Goal: Task Accomplishment & Management: Complete application form

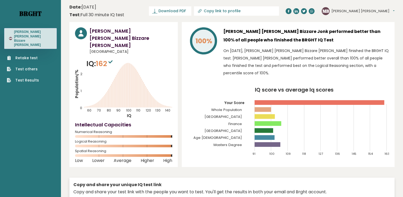
click at [25, 15] on link "Brght" at bounding box center [30, 13] width 22 height 8
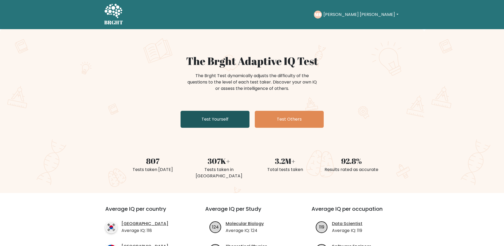
click at [222, 115] on link "Test Yourself" at bounding box center [214, 119] width 69 height 17
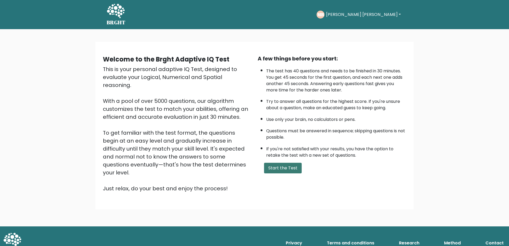
click at [290, 169] on button "Start the Test" at bounding box center [283, 168] width 38 height 11
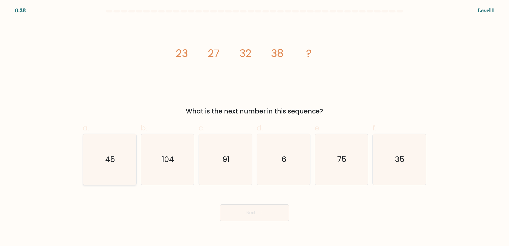
click at [115, 162] on icon "45" at bounding box center [109, 159] width 51 height 51
click at [254, 126] on input "a. 45" at bounding box center [254, 124] width 0 height 3
radio input "true"
click at [255, 214] on button "Next" at bounding box center [254, 212] width 69 height 17
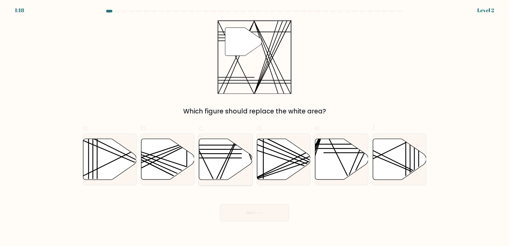
click at [231, 177] on icon at bounding box center [225, 159] width 53 height 41
click at [254, 126] on input "c." at bounding box center [254, 124] width 0 height 3
radio input "true"
click at [256, 212] on button "Next" at bounding box center [254, 212] width 69 height 17
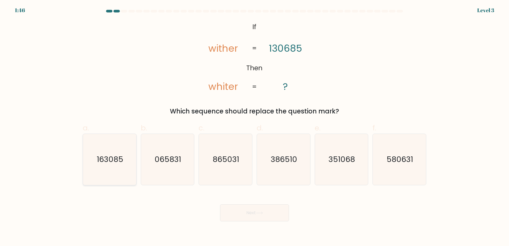
click at [127, 159] on icon "163085" at bounding box center [109, 159] width 51 height 51
click at [254, 126] on input "a. 163085" at bounding box center [254, 124] width 0 height 3
radio input "true"
click at [264, 210] on button "Next" at bounding box center [254, 212] width 69 height 17
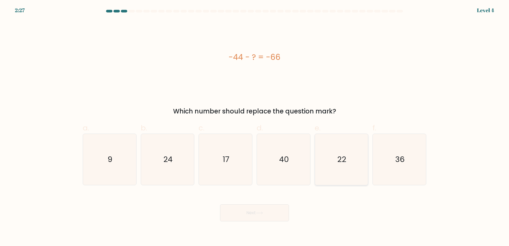
click at [350, 167] on icon "22" at bounding box center [340, 159] width 51 height 51
click at [255, 126] on input "e. 22" at bounding box center [254, 124] width 0 height 3
radio input "true"
click at [263, 216] on button "Next" at bounding box center [254, 212] width 69 height 17
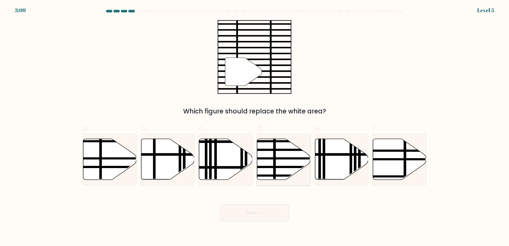
click at [284, 168] on icon at bounding box center [283, 159] width 53 height 41
click at [255, 126] on input "d." at bounding box center [254, 124] width 0 height 3
radio input "true"
click at [257, 217] on button "Next" at bounding box center [254, 212] width 69 height 17
click at [274, 213] on button "Next" at bounding box center [254, 212] width 69 height 17
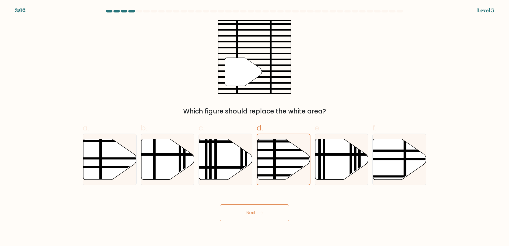
click at [325, 201] on div "Next" at bounding box center [254, 207] width 350 height 30
click at [275, 218] on button "Next" at bounding box center [254, 212] width 69 height 17
click at [273, 214] on button "Next" at bounding box center [254, 212] width 69 height 17
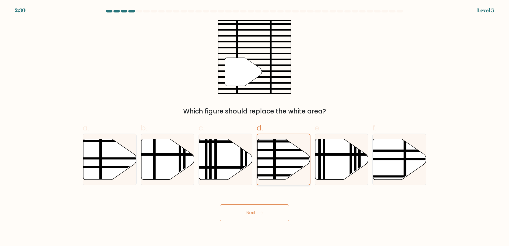
click at [279, 171] on icon at bounding box center [283, 159] width 53 height 40
click at [255, 126] on input "d." at bounding box center [254, 124] width 0 height 3
click at [262, 220] on button "Next" at bounding box center [254, 212] width 69 height 17
click at [268, 212] on button "Next" at bounding box center [254, 212] width 69 height 17
click at [256, 213] on button "Next" at bounding box center [254, 212] width 69 height 17
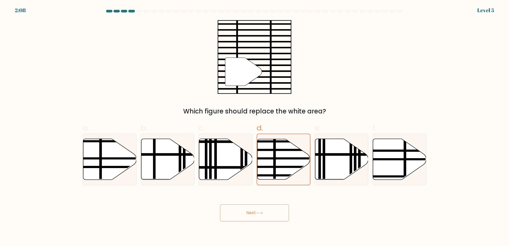
click at [261, 210] on button "Next" at bounding box center [254, 212] width 69 height 17
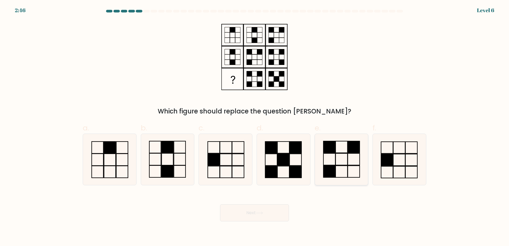
click at [350, 155] on icon at bounding box center [340, 159] width 51 height 51
click at [255, 126] on input "e." at bounding box center [254, 124] width 0 height 3
radio input "true"
click at [261, 209] on button "Next" at bounding box center [254, 212] width 69 height 17
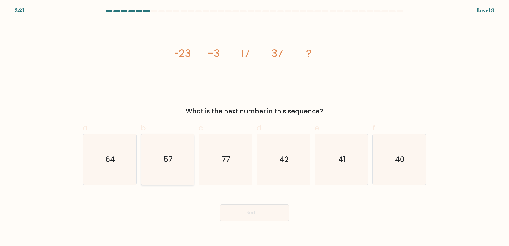
click at [185, 162] on icon "57" at bounding box center [167, 159] width 51 height 51
click at [254, 126] on input "b. 57" at bounding box center [254, 124] width 0 height 3
radio input "true"
click at [242, 211] on button "Next" at bounding box center [254, 212] width 69 height 17
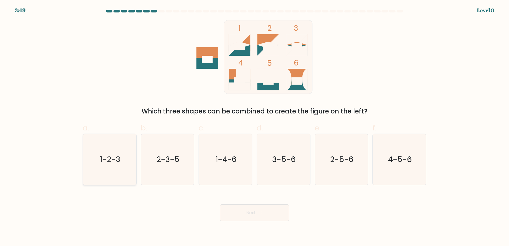
click at [105, 167] on icon "1-2-3" at bounding box center [109, 159] width 51 height 51
click at [254, 126] on input "a. 1-2-3" at bounding box center [254, 124] width 0 height 3
radio input "true"
click at [242, 214] on button "Next" at bounding box center [254, 212] width 69 height 17
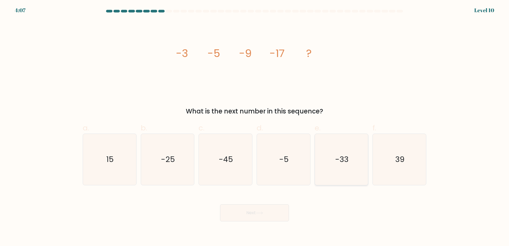
click at [346, 164] on text "-33" at bounding box center [342, 159] width 14 height 11
click at [255, 126] on input "e. -33" at bounding box center [254, 124] width 0 height 3
radio input "true"
click at [262, 212] on icon at bounding box center [259, 212] width 7 height 3
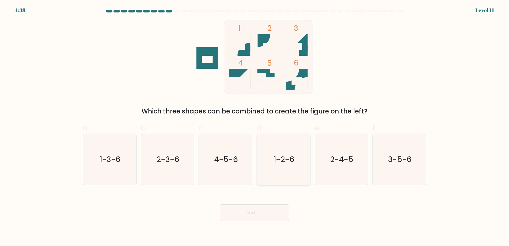
click at [281, 167] on icon "1-2-6" at bounding box center [283, 159] width 51 height 51
click at [255, 126] on input "d. 1-2-6" at bounding box center [254, 124] width 0 height 3
radio input "true"
click at [248, 219] on button "Next" at bounding box center [254, 212] width 69 height 17
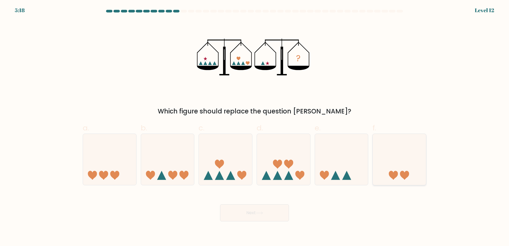
click at [377, 171] on icon at bounding box center [398, 159] width 53 height 44
click at [255, 126] on input "f." at bounding box center [254, 124] width 0 height 3
radio input "true"
click at [263, 211] on icon at bounding box center [259, 212] width 7 height 3
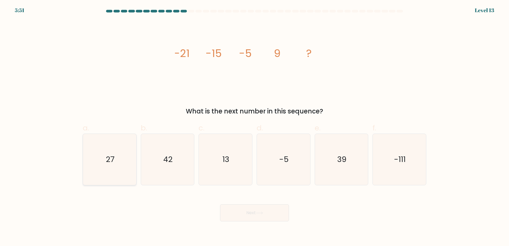
click at [85, 174] on icon "27" at bounding box center [109, 159] width 51 height 51
click at [254, 126] on input "a. 27" at bounding box center [254, 124] width 0 height 3
radio input "true"
click at [243, 210] on button "Next" at bounding box center [254, 212] width 69 height 17
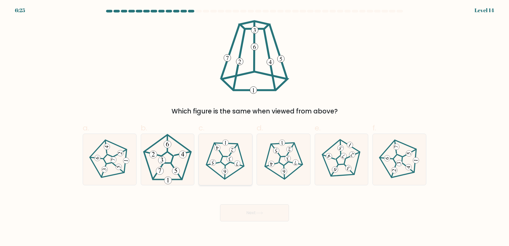
click at [219, 152] on icon at bounding box center [225, 159] width 41 height 41
click at [254, 126] on input "c." at bounding box center [254, 124] width 0 height 3
radio input "true"
click at [237, 210] on button "Next" at bounding box center [254, 212] width 69 height 17
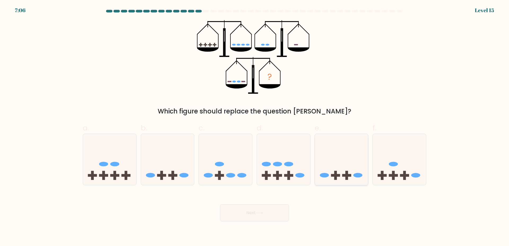
click at [341, 149] on icon at bounding box center [341, 159] width 53 height 44
click at [255, 126] on input "e." at bounding box center [254, 124] width 0 height 3
radio input "true"
drag, startPoint x: 275, startPoint y: 206, endPoint x: 362, endPoint y: 215, distance: 87.1
click at [362, 215] on div "Next" at bounding box center [254, 207] width 350 height 30
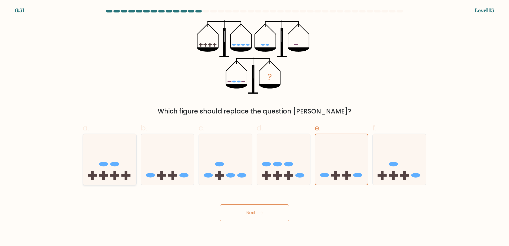
click at [92, 175] on rect at bounding box center [92, 175] width 9 height 3
click at [254, 126] on input "a." at bounding box center [254, 124] width 0 height 3
radio input "true"
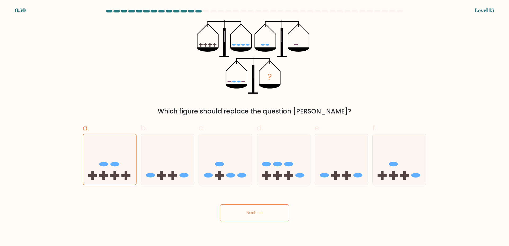
click at [253, 210] on button "Next" at bounding box center [254, 212] width 69 height 17
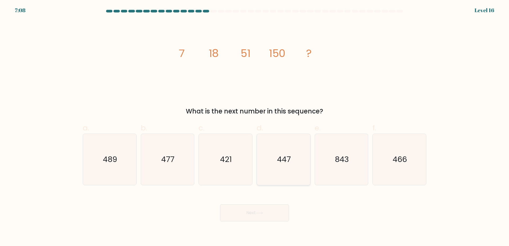
click at [290, 156] on text "447" at bounding box center [284, 159] width 14 height 11
click at [255, 126] on input "d. 447" at bounding box center [254, 124] width 0 height 3
radio input "true"
click at [256, 211] on button "Next" at bounding box center [254, 212] width 69 height 17
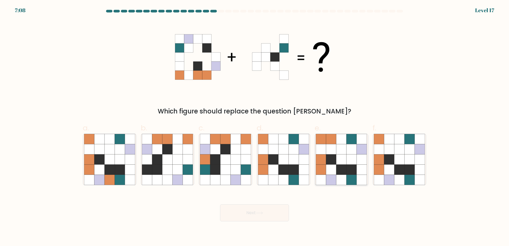
click at [352, 170] on icon at bounding box center [351, 169] width 10 height 10
click at [255, 126] on input "e." at bounding box center [254, 124] width 0 height 3
radio input "true"
click at [277, 218] on button "Next" at bounding box center [254, 212] width 69 height 17
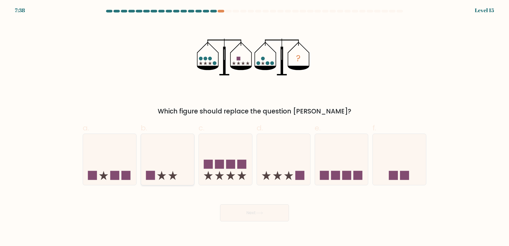
click at [157, 161] on icon at bounding box center [167, 159] width 53 height 44
click at [254, 126] on input "b." at bounding box center [254, 124] width 0 height 3
radio input "true"
click at [264, 209] on button "Next" at bounding box center [254, 212] width 69 height 17
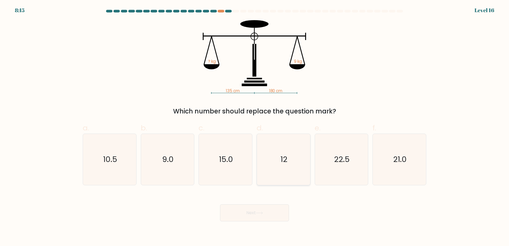
click at [282, 154] on text "12" at bounding box center [283, 159] width 7 height 11
click at [255, 126] on input "d. 12" at bounding box center [254, 124] width 0 height 3
radio input "true"
click at [261, 210] on button "Next" at bounding box center [254, 212] width 69 height 17
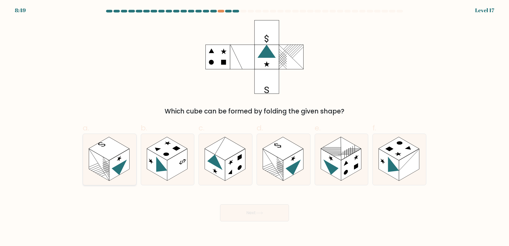
click at [106, 134] on icon at bounding box center [109, 159] width 53 height 51
click at [254, 126] on input "a." at bounding box center [254, 124] width 0 height 3
radio input "true"
click at [252, 217] on button "Next" at bounding box center [254, 212] width 69 height 17
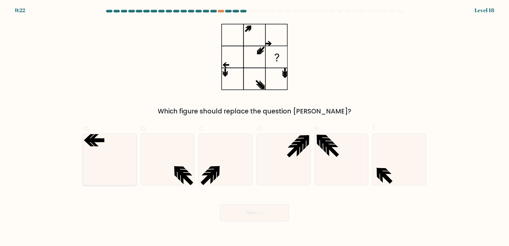
click at [113, 140] on icon at bounding box center [109, 159] width 51 height 51
click at [254, 126] on input "a." at bounding box center [254, 124] width 0 height 3
radio input "true"
click at [239, 214] on button "Next" at bounding box center [254, 212] width 69 height 17
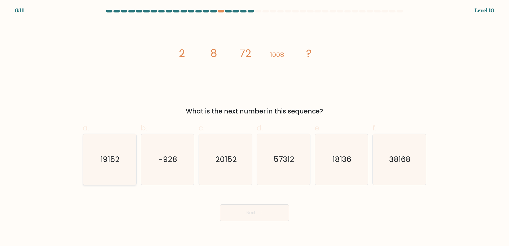
click at [122, 157] on icon "19152" at bounding box center [109, 159] width 51 height 51
click at [254, 126] on input "a. 19152" at bounding box center [254, 124] width 0 height 3
radio input "true"
click at [259, 214] on icon at bounding box center [259, 212] width 7 height 3
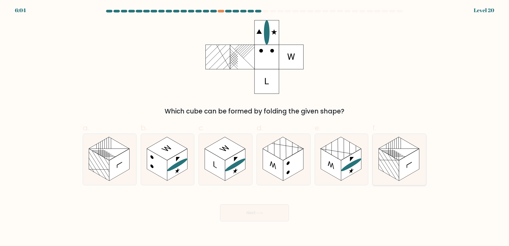
click at [402, 175] on rect at bounding box center [409, 165] width 20 height 32
click at [255, 126] on input "f." at bounding box center [254, 124] width 0 height 3
radio input "true"
click at [260, 216] on button "Next" at bounding box center [254, 212] width 69 height 17
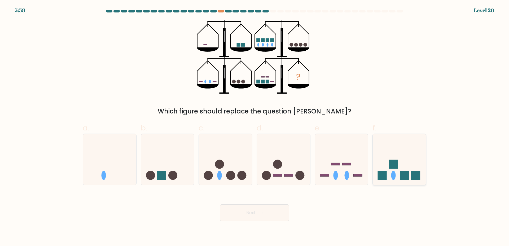
click at [407, 153] on icon at bounding box center [398, 159] width 53 height 44
click at [255, 126] on input "f." at bounding box center [254, 124] width 0 height 3
radio input "true"
click at [276, 208] on button "Next" at bounding box center [254, 212] width 69 height 17
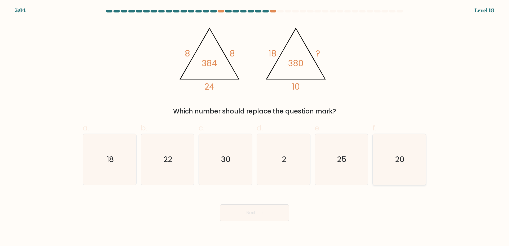
click at [392, 163] on icon "20" at bounding box center [399, 159] width 51 height 51
click at [255, 126] on input "f. 20" at bounding box center [254, 124] width 0 height 3
radio input "true"
click at [259, 213] on icon at bounding box center [259, 212] width 7 height 3
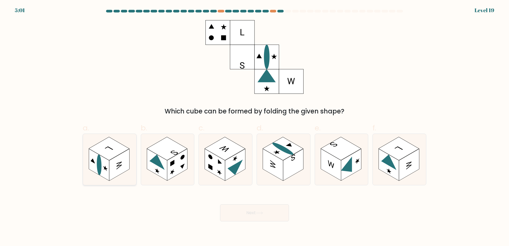
click at [100, 159] on ellipse at bounding box center [99, 164] width 5 height 23
click at [254, 126] on input "a." at bounding box center [254, 124] width 0 height 3
radio input "true"
click at [255, 210] on button "Next" at bounding box center [254, 212] width 69 height 17
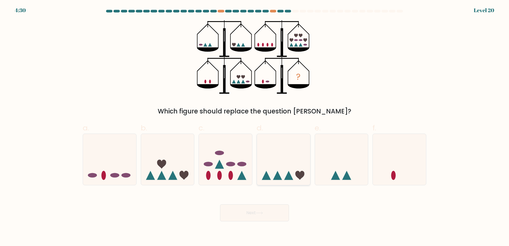
click at [299, 153] on icon at bounding box center [283, 159] width 53 height 44
click at [255, 126] on input "d." at bounding box center [254, 124] width 0 height 3
radio input "true"
click at [265, 212] on button "Next" at bounding box center [254, 212] width 69 height 17
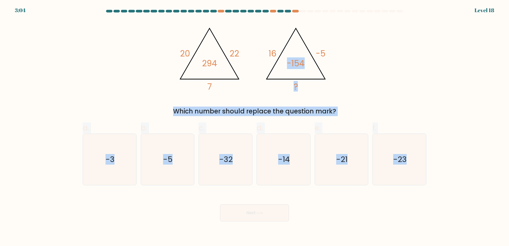
drag, startPoint x: 214, startPoint y: 223, endPoint x: 402, endPoint y: 67, distance: 244.8
click at [376, 73] on body "3:04 Level 18" at bounding box center [254, 123] width 509 height 246
click at [492, 47] on form at bounding box center [254, 115] width 509 height 211
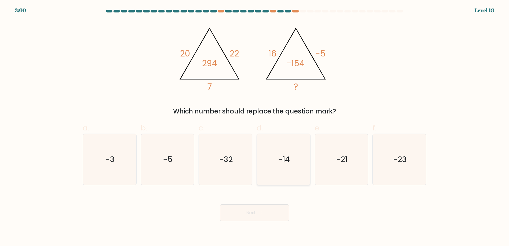
click at [268, 157] on icon "-14" at bounding box center [283, 159] width 51 height 51
click at [255, 126] on input "d. -14" at bounding box center [254, 124] width 0 height 3
radio input "true"
click at [261, 211] on icon at bounding box center [259, 212] width 7 height 3
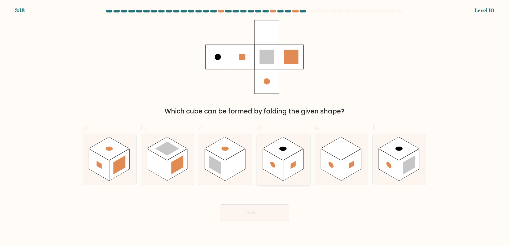
click at [296, 167] on rect at bounding box center [293, 165] width 20 height 32
click at [255, 126] on input "d." at bounding box center [254, 124] width 0 height 3
radio input "true"
click at [233, 217] on button "Next" at bounding box center [254, 212] width 69 height 17
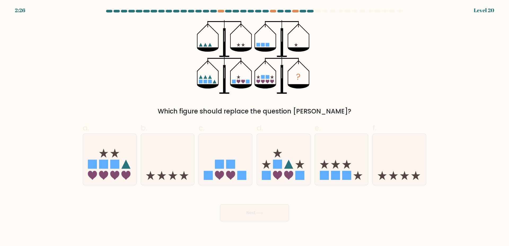
drag, startPoint x: 475, startPoint y: 128, endPoint x: 325, endPoint y: 125, distance: 150.5
click at [460, 126] on form at bounding box center [254, 115] width 509 height 211
click at [292, 161] on icon at bounding box center [283, 159] width 53 height 44
click at [255, 126] on input "d." at bounding box center [254, 124] width 0 height 3
radio input "true"
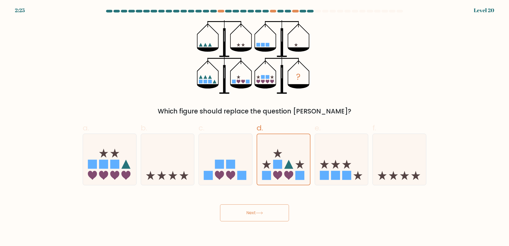
click at [251, 207] on button "Next" at bounding box center [254, 212] width 69 height 17
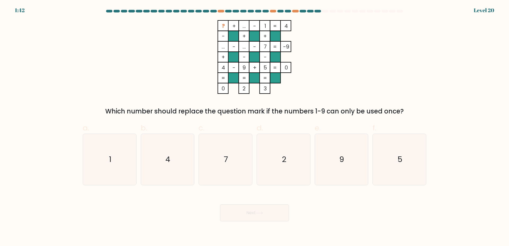
drag, startPoint x: 348, startPoint y: 92, endPoint x: 287, endPoint y: 154, distance: 87.1
click at [343, 96] on div "? + ... - 1 4 - + + ... - ... - 7 -9 + - - 4 - 9 + 5 = 0 = = = = 0 2 3 = Which …" at bounding box center [254, 68] width 350 height 96
click at [282, 162] on text "2" at bounding box center [284, 159] width 5 height 11
click at [255, 126] on input "d. 2" at bounding box center [254, 124] width 0 height 3
radio input "true"
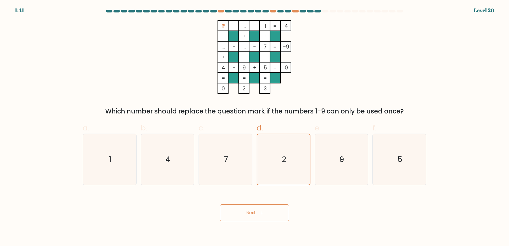
click at [261, 209] on button "Next" at bounding box center [254, 212] width 69 height 17
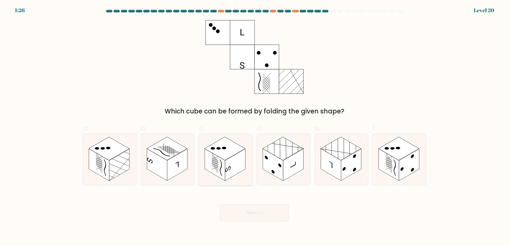
click at [234, 157] on rect at bounding box center [235, 165] width 20 height 32
click at [254, 126] on input "c." at bounding box center [254, 124] width 0 height 3
radio input "true"
click at [250, 212] on button "Next" at bounding box center [254, 212] width 69 height 17
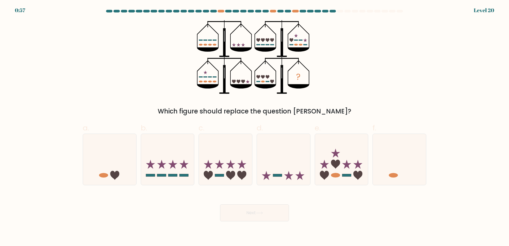
click at [414, 42] on div "? Which figure should replace the question mark?" at bounding box center [254, 68] width 350 height 96
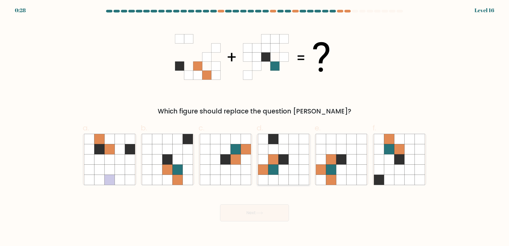
click at [272, 164] on icon at bounding box center [273, 159] width 10 height 10
click at [255, 126] on input "d." at bounding box center [254, 124] width 0 height 3
radio input "true"
click at [273, 214] on button "Next" at bounding box center [254, 212] width 69 height 17
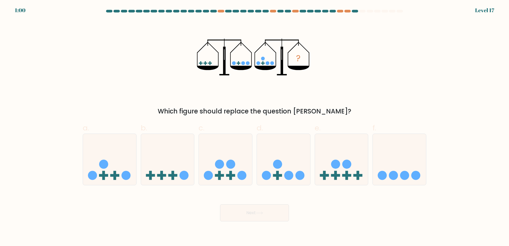
drag, startPoint x: 156, startPoint y: 177, endPoint x: 232, endPoint y: 200, distance: 78.8
click at [157, 177] on icon at bounding box center [167, 159] width 53 height 44
click at [254, 126] on input "b." at bounding box center [254, 124] width 0 height 3
radio input "true"
click at [265, 216] on button "Next" at bounding box center [254, 212] width 69 height 17
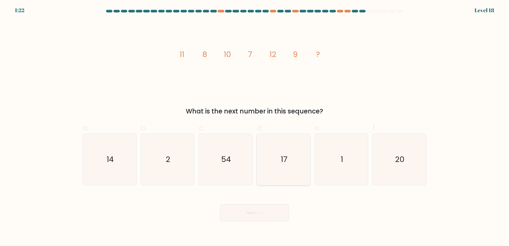
click at [287, 158] on icon "17" at bounding box center [283, 159] width 51 height 51
click at [255, 126] on input "d. 17" at bounding box center [254, 124] width 0 height 3
radio input "true"
click at [272, 213] on button "Next" at bounding box center [254, 212] width 69 height 17
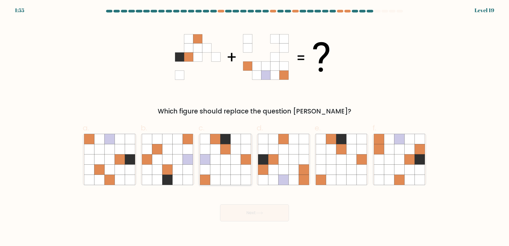
click at [215, 167] on icon at bounding box center [215, 169] width 10 height 10
click at [254, 126] on input "c." at bounding box center [254, 124] width 0 height 3
radio input "true"
click at [277, 214] on button "Next" at bounding box center [254, 212] width 69 height 17
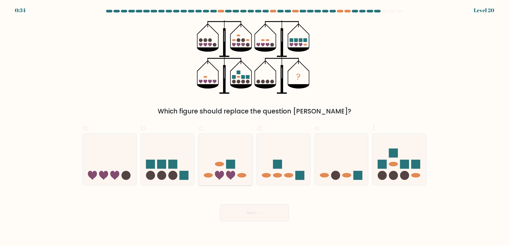
click at [229, 137] on icon at bounding box center [225, 159] width 53 height 44
click at [254, 126] on input "c." at bounding box center [254, 124] width 0 height 3
radio input "true"
click at [265, 215] on button "Next" at bounding box center [254, 212] width 69 height 17
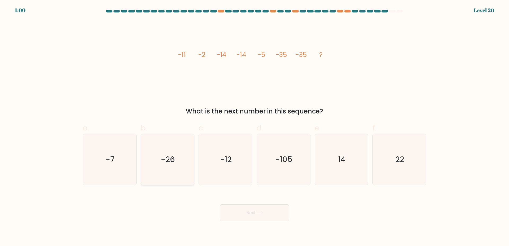
click at [192, 177] on icon "-26" at bounding box center [167, 159] width 51 height 51
click at [254, 126] on input "b. -26" at bounding box center [254, 124] width 0 height 3
radio input "true"
click at [251, 206] on button "Next" at bounding box center [254, 212] width 69 height 17
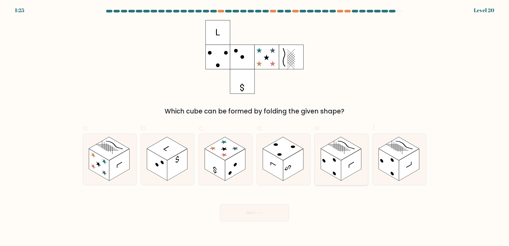
click at [346, 170] on rect at bounding box center [351, 165] width 20 height 32
click at [255, 126] on input "e." at bounding box center [254, 124] width 0 height 3
radio input "true"
click at [268, 206] on button "Next" at bounding box center [254, 212] width 69 height 17
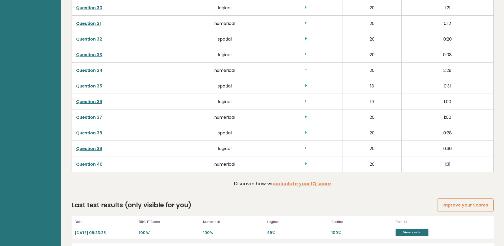
scroll to position [1490, 0]
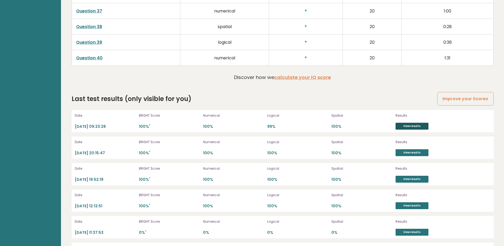
click at [416, 123] on link "View results" at bounding box center [411, 126] width 33 height 7
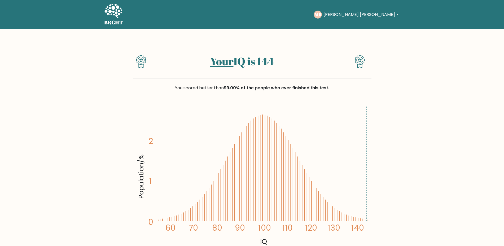
click at [111, 15] on icon at bounding box center [113, 11] width 18 height 16
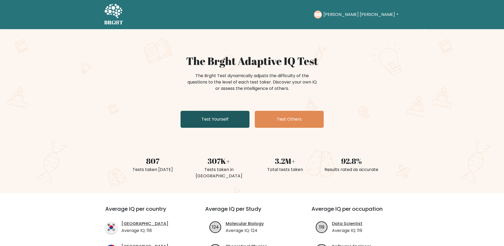
click at [204, 118] on link "Test Yourself" at bounding box center [214, 119] width 69 height 17
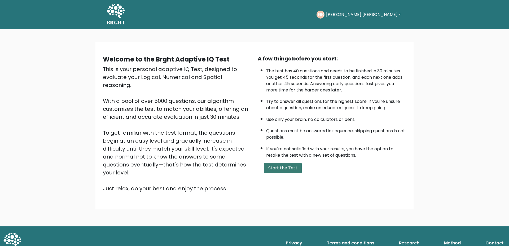
click at [280, 172] on button "Start the Test" at bounding box center [283, 168] width 38 height 11
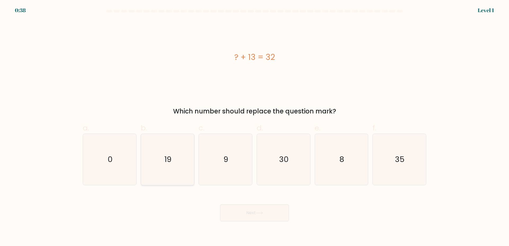
click at [196, 167] on div "a. 0 b. 19 c." at bounding box center [255, 151] width 348 height 67
click at [184, 166] on icon "19" at bounding box center [167, 159] width 51 height 51
click at [254, 126] on input "b. 19" at bounding box center [254, 124] width 0 height 3
radio input "true"
click at [276, 213] on button "Next" at bounding box center [254, 212] width 69 height 17
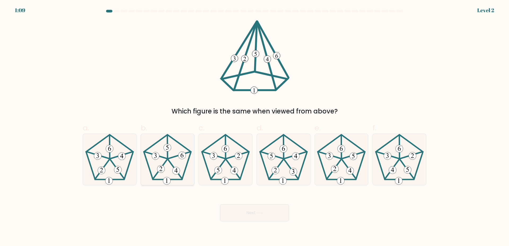
click at [172, 165] on 627 at bounding box center [175, 168] width 14 height 19
click at [254, 126] on input "b." at bounding box center [254, 124] width 0 height 3
radio input "true"
click at [239, 207] on button "Next" at bounding box center [254, 212] width 69 height 17
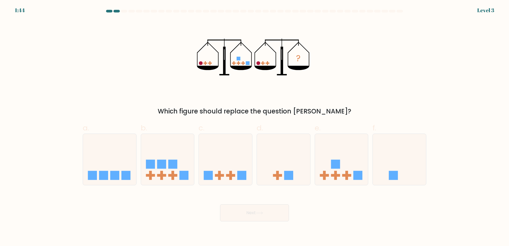
drag, startPoint x: 326, startPoint y: 165, endPoint x: 313, endPoint y: 182, distance: 21.5
click at [326, 166] on icon at bounding box center [341, 159] width 53 height 44
click at [255, 126] on input "e." at bounding box center [254, 124] width 0 height 3
radio input "true"
click at [247, 216] on button "Next" at bounding box center [254, 212] width 69 height 17
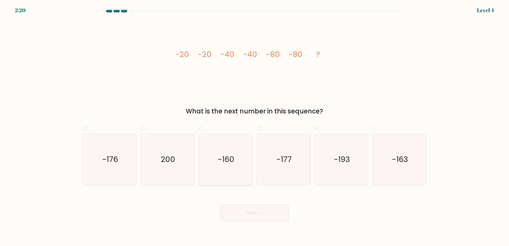
click at [226, 143] on icon "-160" at bounding box center [225, 159] width 51 height 51
click at [254, 126] on input "c. -160" at bounding box center [254, 124] width 0 height 3
radio input "true"
click at [251, 212] on button "Next" at bounding box center [254, 212] width 69 height 17
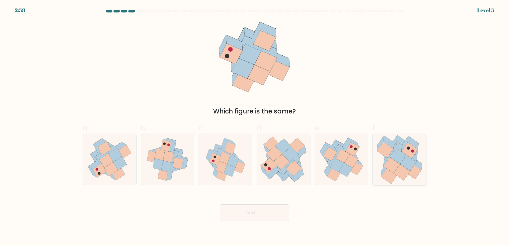
click at [399, 170] on icon at bounding box center [401, 172] width 16 height 16
click at [255, 126] on input "f." at bounding box center [254, 124] width 0 height 3
radio input "true"
click at [250, 211] on button "Next" at bounding box center [254, 212] width 69 height 17
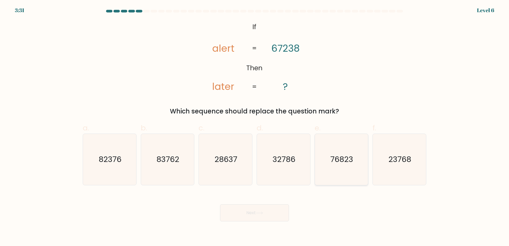
click at [346, 169] on icon "76823" at bounding box center [340, 159] width 51 height 51
click at [255, 126] on input "e. 76823" at bounding box center [254, 124] width 0 height 3
radio input "true"
click at [270, 207] on button "Next" at bounding box center [254, 212] width 69 height 17
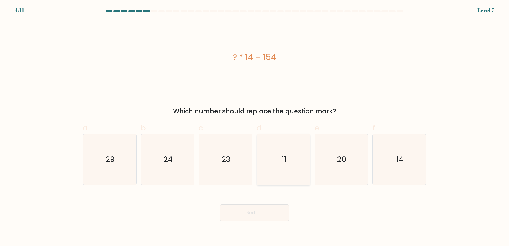
click at [281, 170] on icon "11" at bounding box center [283, 159] width 51 height 51
click at [255, 126] on input "d. 11" at bounding box center [254, 124] width 0 height 3
radio input "true"
click at [265, 208] on button "Next" at bounding box center [254, 212] width 69 height 17
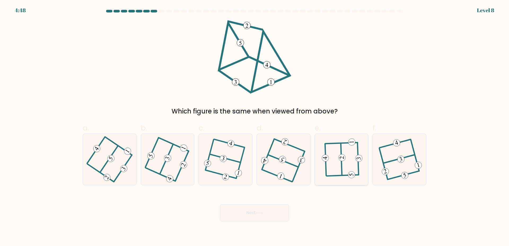
click at [340, 151] on icon at bounding box center [341, 159] width 40 height 41
click at [255, 126] on input "e." at bounding box center [254, 124] width 0 height 3
radio input "true"
click at [246, 212] on button "Next" at bounding box center [254, 212] width 69 height 17
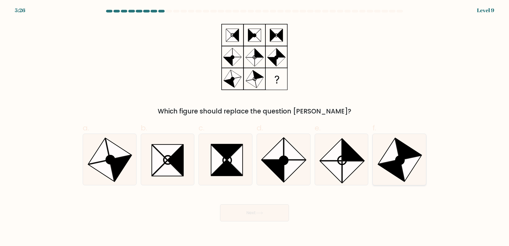
click at [413, 168] on icon at bounding box center [399, 159] width 51 height 51
click at [255, 126] on input "f." at bounding box center [254, 124] width 0 height 3
radio input "true"
click at [239, 222] on body "5:25 Level 9" at bounding box center [254, 123] width 509 height 246
click at [249, 216] on button "Next" at bounding box center [254, 212] width 69 height 17
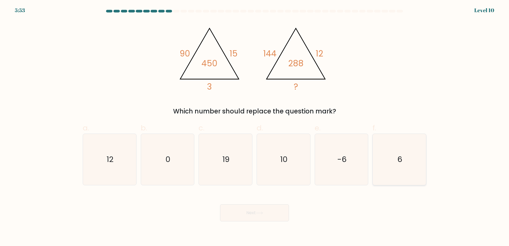
click at [397, 164] on icon "6" at bounding box center [399, 159] width 51 height 51
click at [255, 126] on input "f. 6" at bounding box center [254, 124] width 0 height 3
radio input "true"
click at [247, 209] on button "Next" at bounding box center [254, 212] width 69 height 17
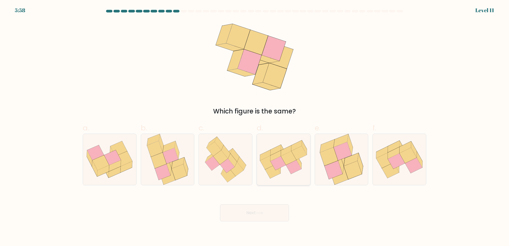
click at [297, 149] on icon at bounding box center [298, 153] width 15 height 14
click at [255, 126] on input "d." at bounding box center [254, 124] width 0 height 3
radio input "true"
click at [266, 207] on button "Next" at bounding box center [254, 212] width 69 height 17
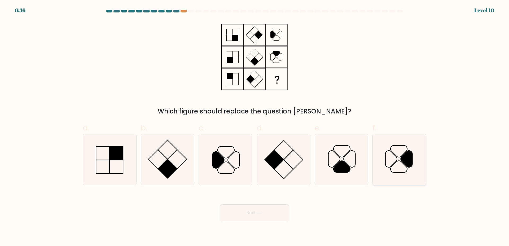
click at [391, 155] on icon at bounding box center [399, 159] width 51 height 51
click at [255, 126] on input "f." at bounding box center [254, 124] width 0 height 3
radio input "true"
click at [265, 208] on button "Next" at bounding box center [254, 212] width 69 height 17
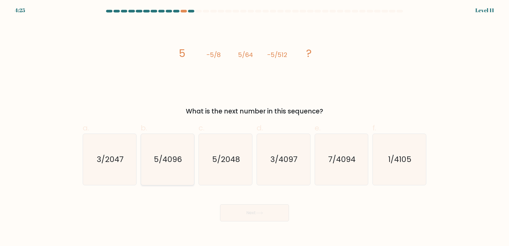
click at [154, 163] on icon "5/4096" at bounding box center [167, 159] width 51 height 51
click at [254, 126] on input "b. 5/4096" at bounding box center [254, 124] width 0 height 3
radio input "true"
click at [263, 211] on icon at bounding box center [259, 212] width 7 height 3
